Goal: Task Accomplishment & Management: Manage account settings

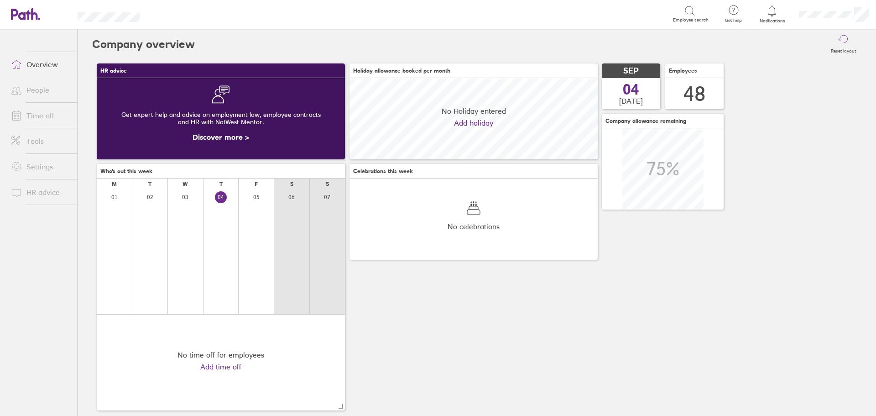
scroll to position [81, 248]
click at [408, 298] on div "HR advice Get expert help and advice on employment law, employee contracts and …" at bounding box center [476, 237] width 769 height 356
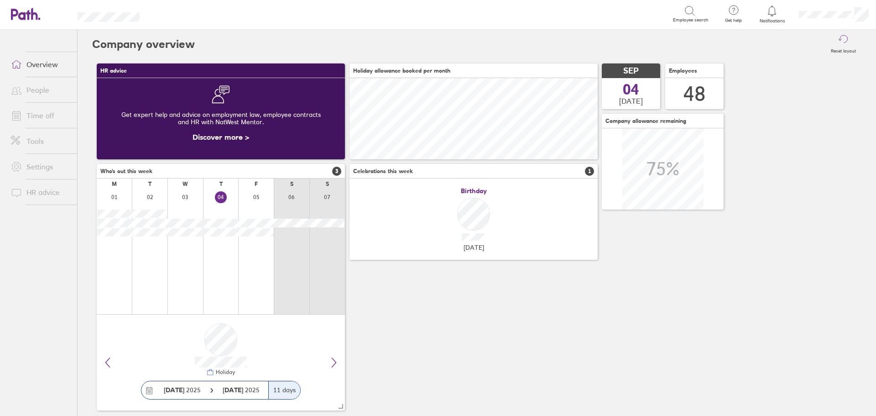
click at [33, 116] on link "Time off" at bounding box center [40, 115] width 73 height 18
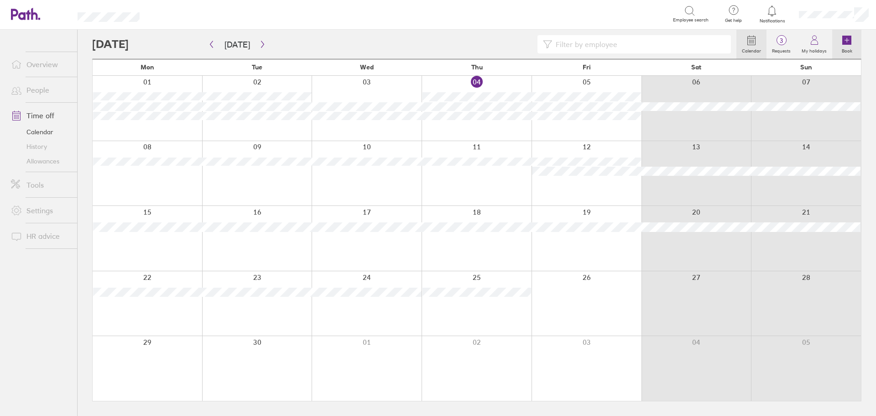
click at [851, 44] on icon at bounding box center [846, 40] width 9 height 9
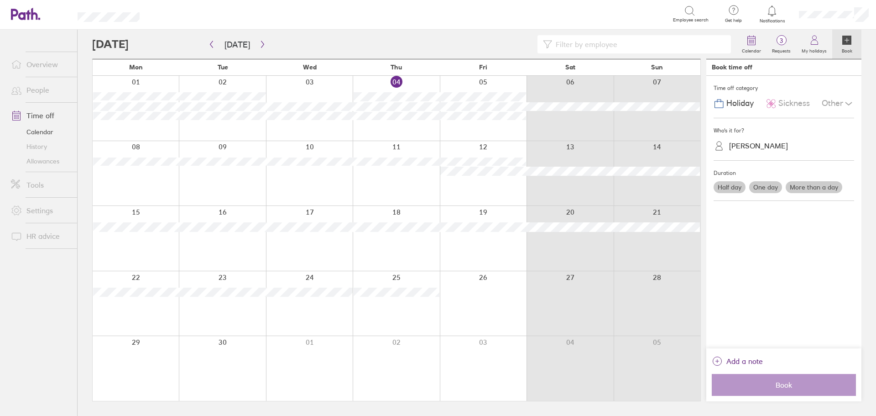
click at [732, 183] on label "Half day" at bounding box center [730, 187] width 32 height 12
click at [0, 0] on input "Half day" at bounding box center [0, 0] width 0 height 0
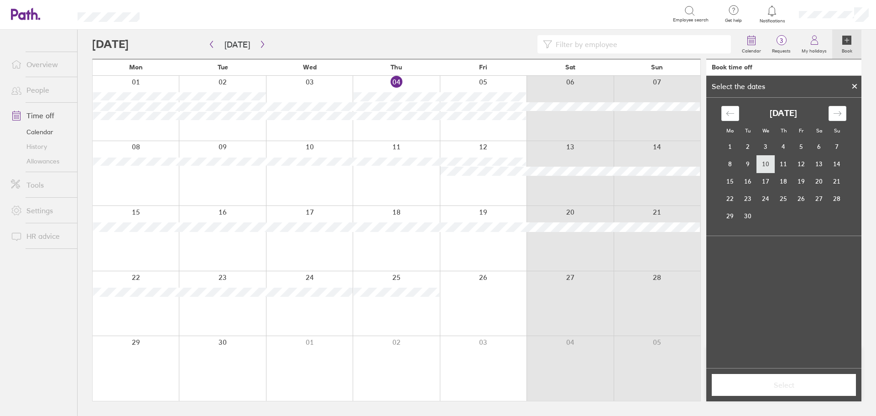
click at [768, 164] on td "10" at bounding box center [766, 163] width 18 height 17
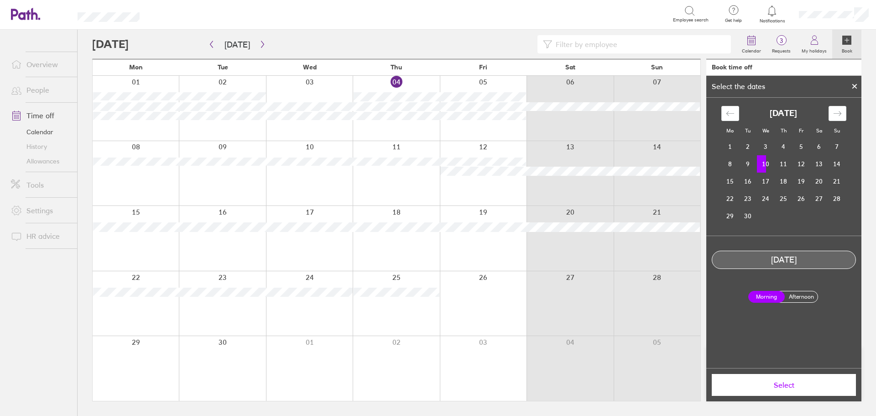
click at [774, 388] on span "Select" at bounding box center [783, 385] width 131 height 8
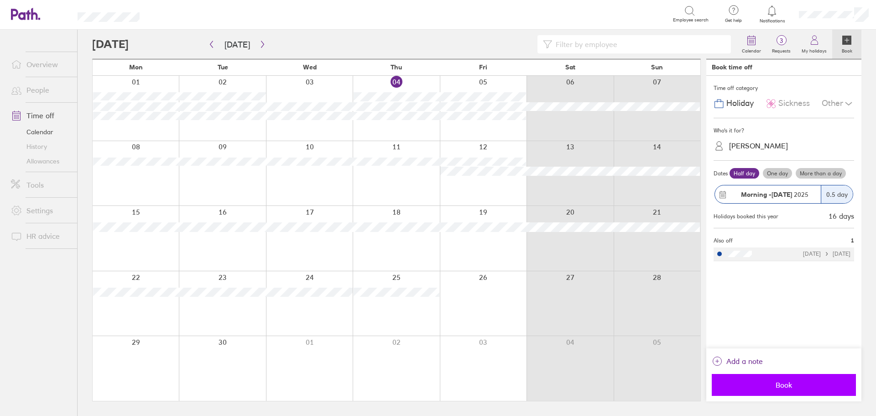
click at [776, 389] on span "Book" at bounding box center [783, 385] width 131 height 8
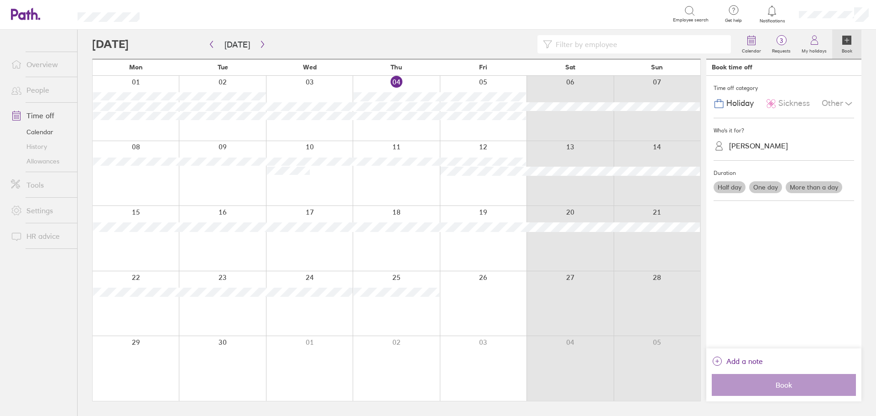
click at [737, 187] on label "Half day" at bounding box center [730, 187] width 32 height 12
click at [0, 0] on input "Half day" at bounding box center [0, 0] width 0 height 0
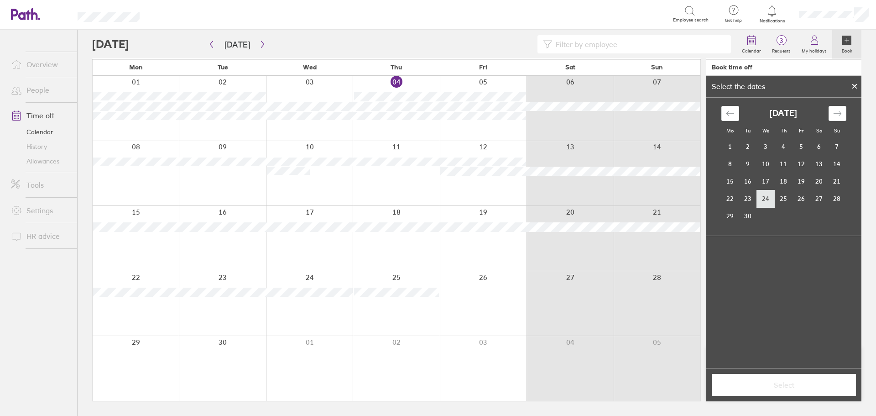
click at [766, 198] on td "24" at bounding box center [766, 198] width 18 height 17
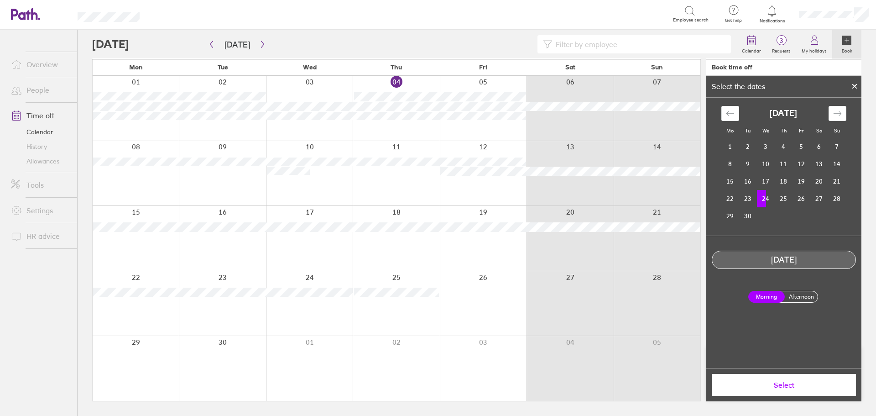
click at [789, 386] on span "Select" at bounding box center [783, 385] width 131 height 8
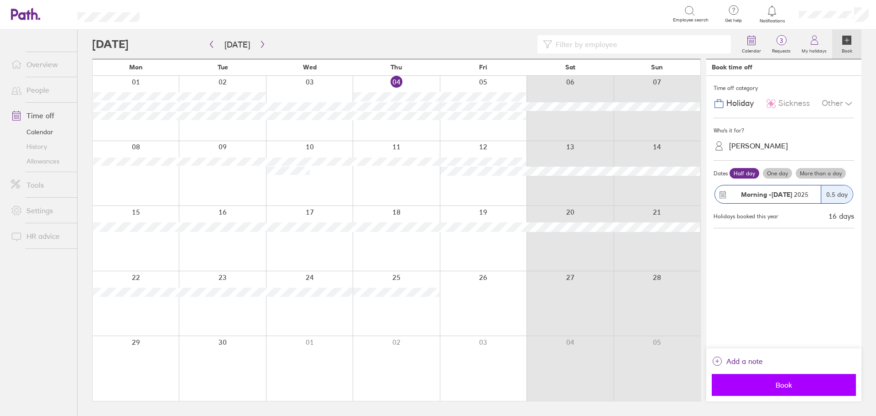
click at [789, 384] on span "Book" at bounding box center [783, 385] width 131 height 8
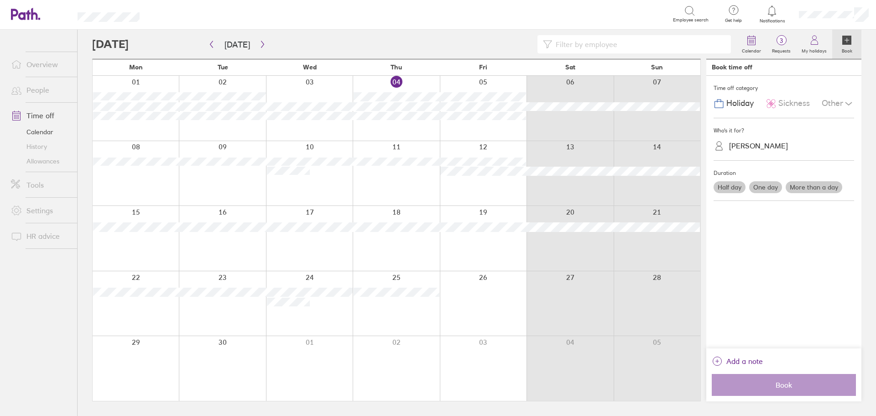
click at [460, 43] on div at bounding box center [414, 44] width 644 height 18
